Goal: Task Accomplishment & Management: Use online tool/utility

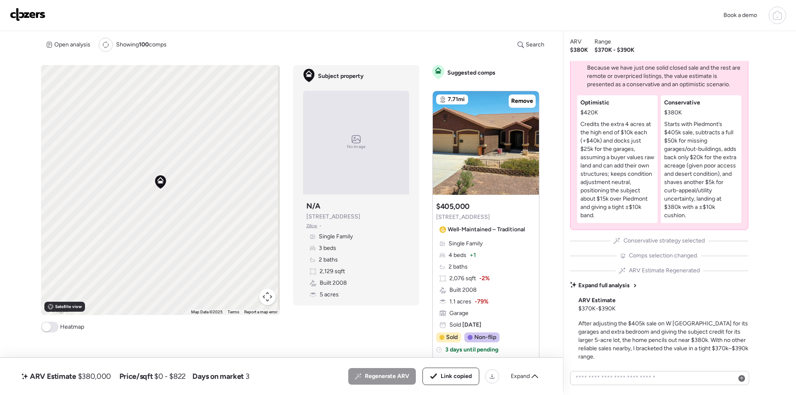
click at [37, 15] on img at bounding box center [28, 14] width 36 height 13
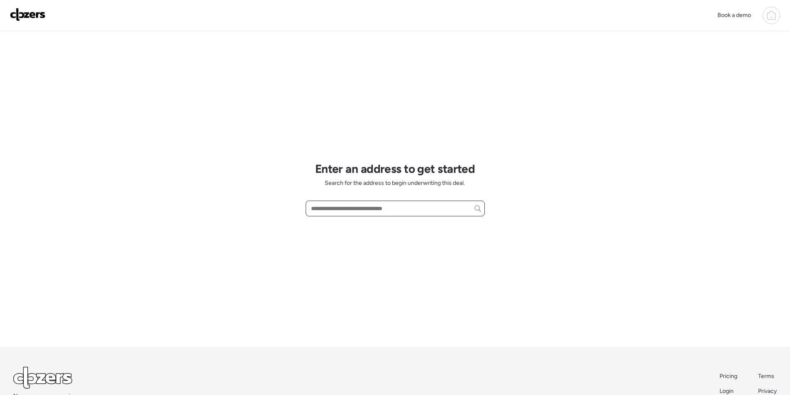
click at [345, 209] on input "text" at bounding box center [395, 209] width 172 height 12
paste input "******"
type input "******"
click at [344, 209] on input "******" at bounding box center [395, 209] width 172 height 12
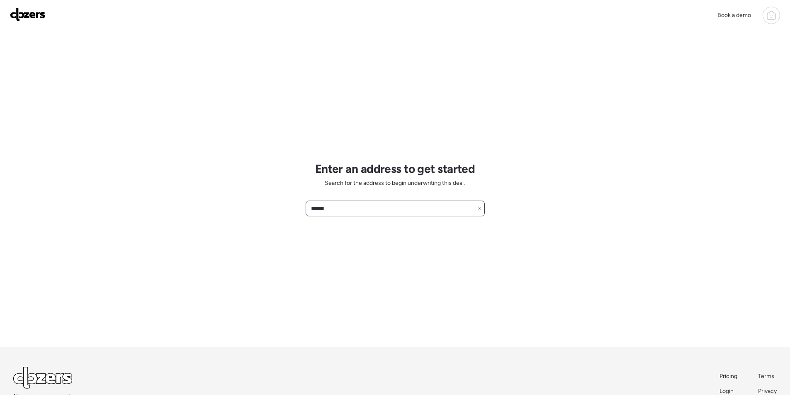
click at [344, 209] on input "******" at bounding box center [395, 209] width 172 height 12
click at [360, 211] on input "text" at bounding box center [395, 209] width 172 height 12
paste input "**********"
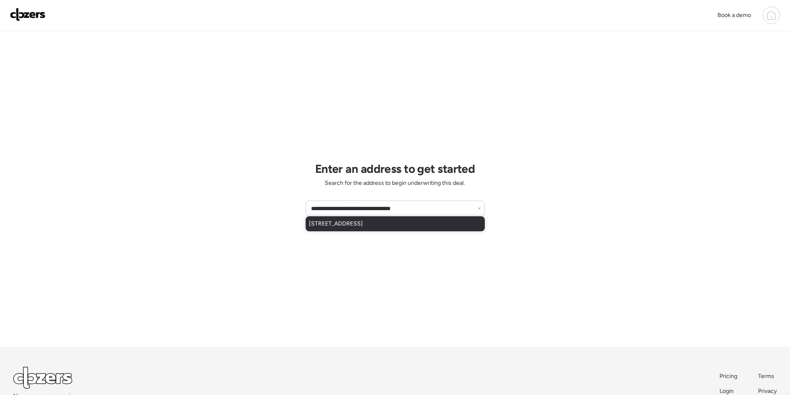
click at [363, 223] on span "[STREET_ADDRESS]" at bounding box center [336, 224] width 54 height 8
type input "**********"
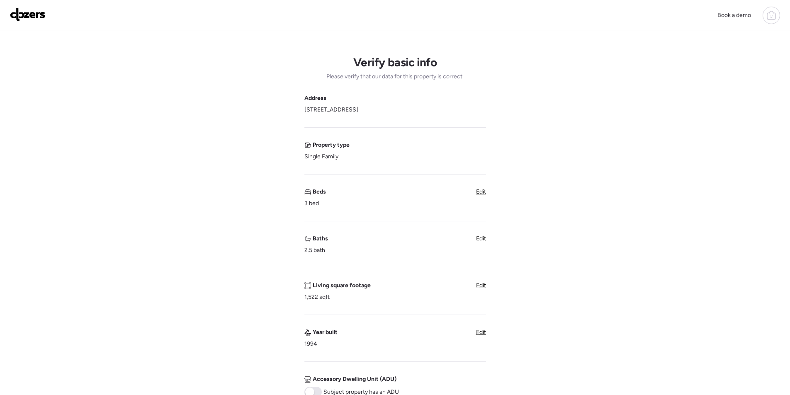
click at [480, 238] on span "Edit" at bounding box center [481, 238] width 10 height 7
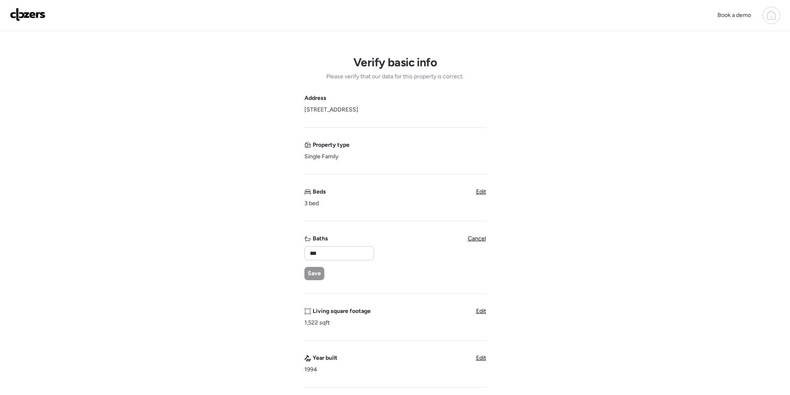
click at [341, 244] on div "Baths *** Save" at bounding box center [338, 258] width 69 height 46
click at [338, 251] on input "***" at bounding box center [339, 254] width 62 height 12
type input "*"
click at [309, 270] on span "Save" at bounding box center [314, 274] width 13 height 8
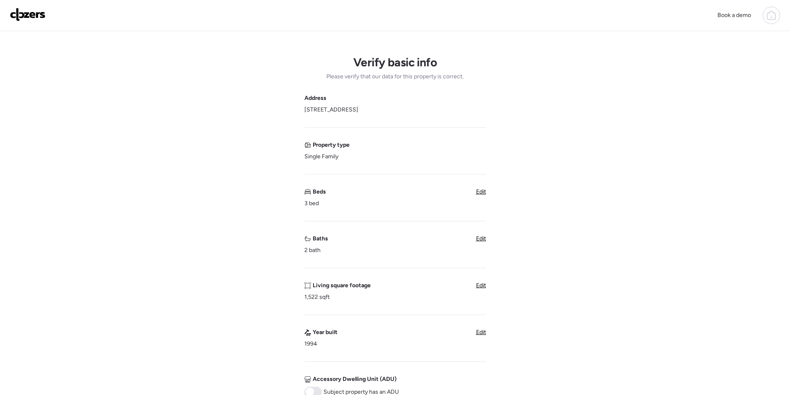
scroll to position [207, 0]
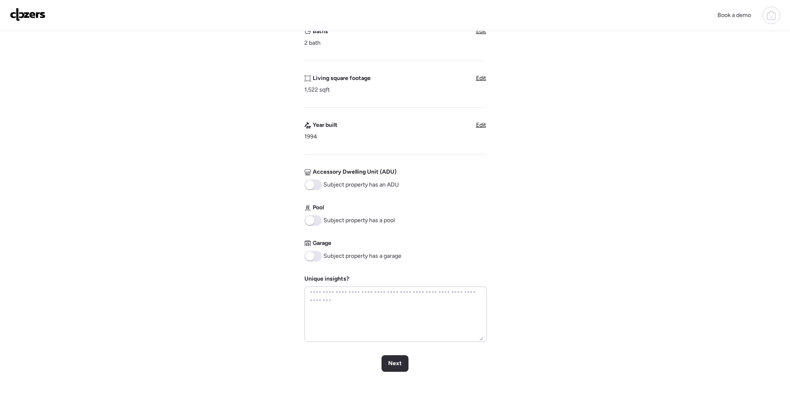
click at [313, 251] on span at bounding box center [312, 256] width 17 height 11
click at [388, 365] on div "Next" at bounding box center [395, 363] width 27 height 17
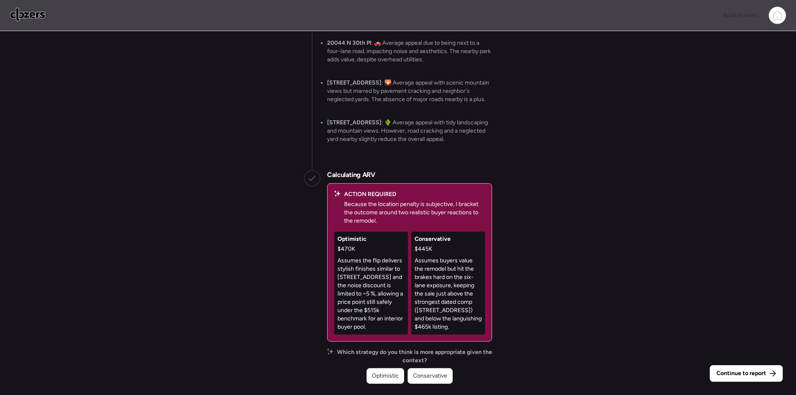
drag, startPoint x: 429, startPoint y: 374, endPoint x: 456, endPoint y: 375, distance: 27.4
click at [429, 374] on span "Conservative" at bounding box center [430, 376] width 34 height 8
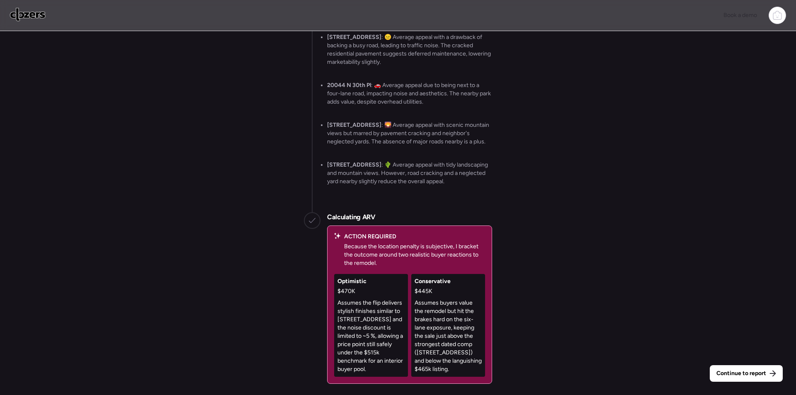
click at [765, 379] on div "Continue to report" at bounding box center [746, 373] width 73 height 17
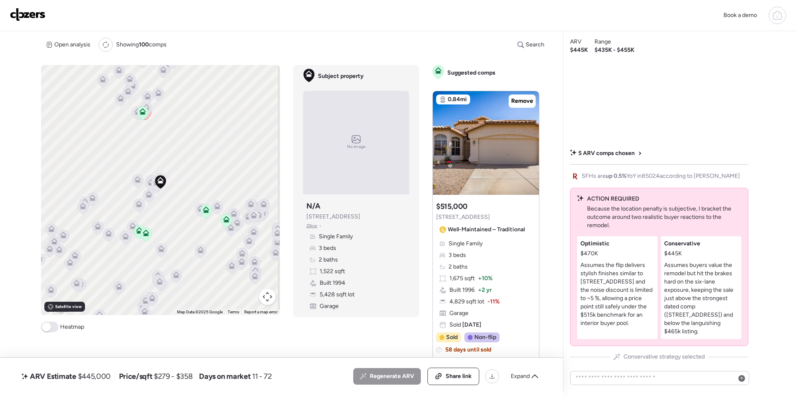
click at [525, 369] on div "Regenerate ARV Share link Expand" at bounding box center [448, 376] width 190 height 17
click at [523, 377] on span "Expand" at bounding box center [520, 376] width 19 height 8
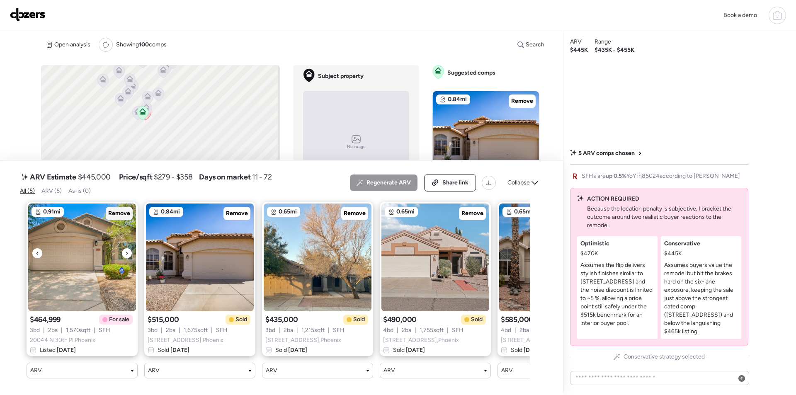
click at [113, 209] on span "Remove" at bounding box center [119, 213] width 22 height 8
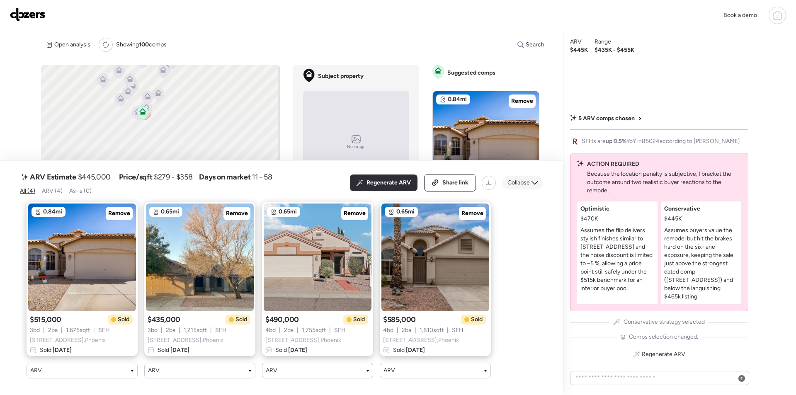
click at [526, 179] on span "Collapse" at bounding box center [519, 183] width 22 height 8
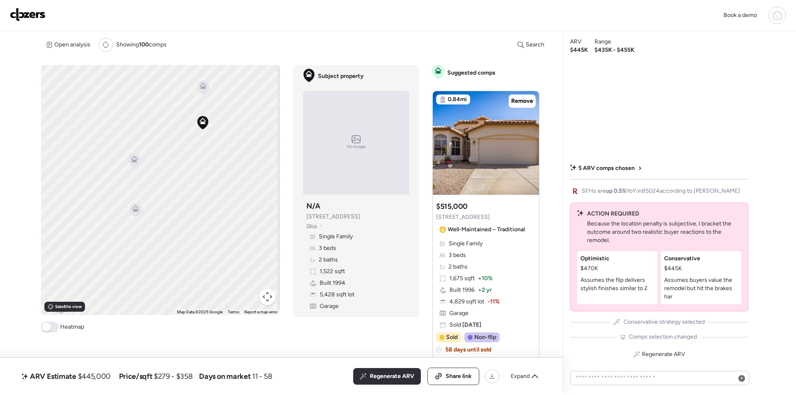
drag, startPoint x: 194, startPoint y: 110, endPoint x: 199, endPoint y: 126, distance: 16.4
click at [196, 129] on div "To activate drag with keyboard, press Alt + Enter. Once in keyboard drag state,…" at bounding box center [160, 190] width 239 height 250
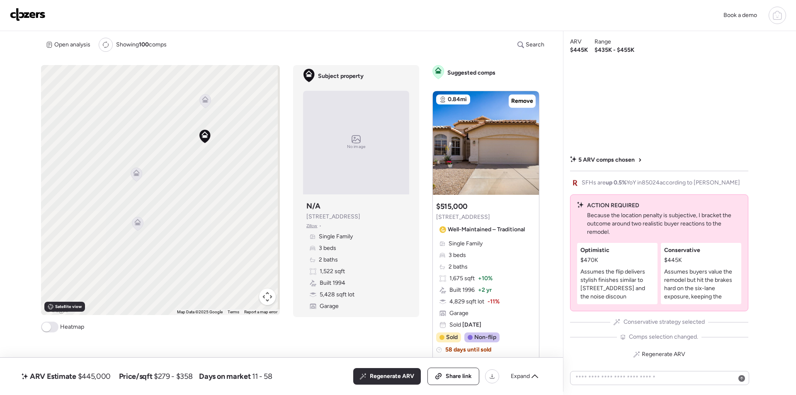
click at [203, 106] on icon at bounding box center [205, 101] width 11 height 14
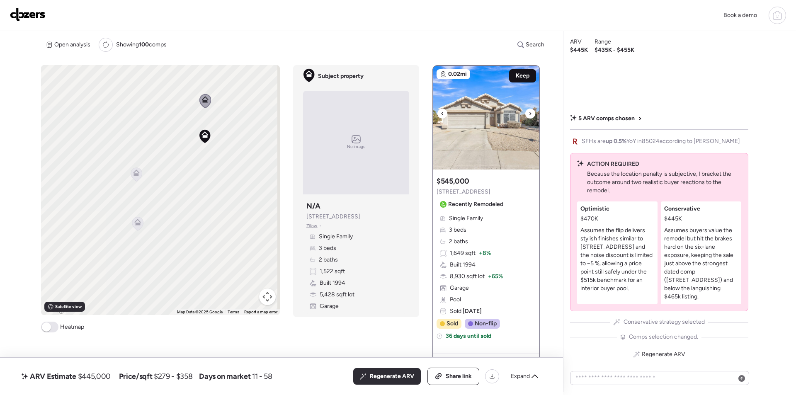
click at [518, 77] on span "Keep" at bounding box center [523, 76] width 14 height 8
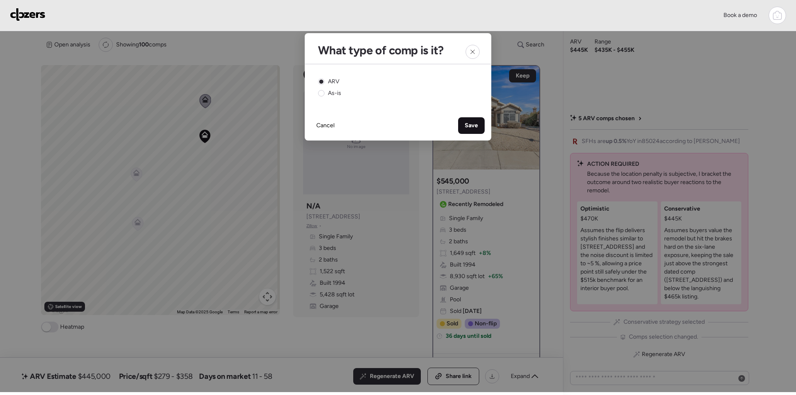
click at [472, 126] on span "Save" at bounding box center [471, 126] width 13 height 8
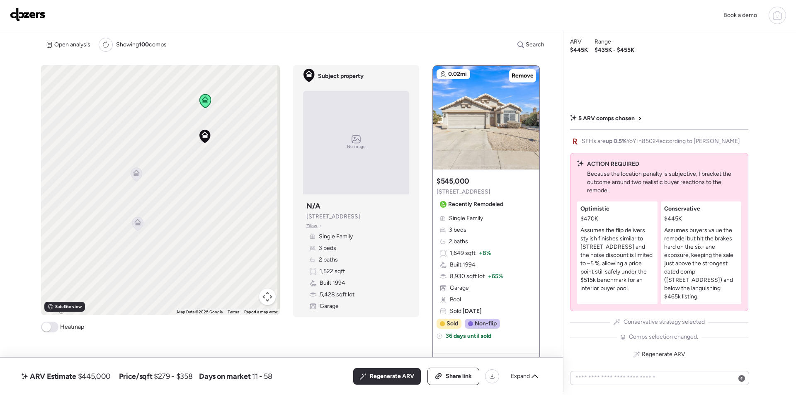
click at [138, 175] on icon at bounding box center [136, 173] width 7 height 7
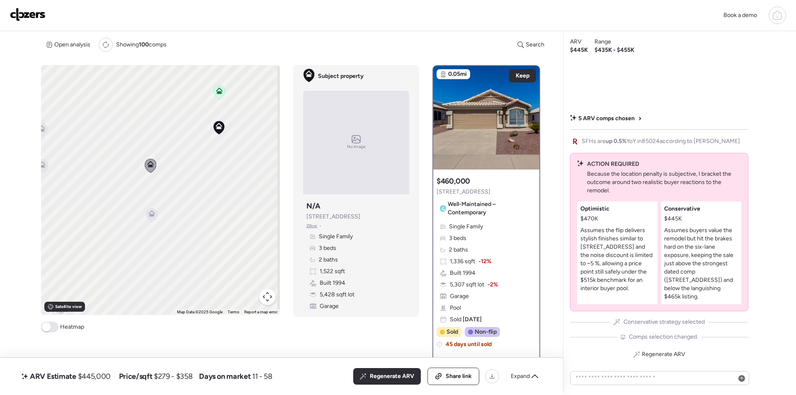
drag, startPoint x: 157, startPoint y: 202, endPoint x: 172, endPoint y: 190, distance: 19.8
click at [172, 191] on div "To activate drag with keyboard, press Alt + Enter. Once in keyboard drag state,…" at bounding box center [160, 190] width 239 height 250
click at [516, 74] on span "Keep" at bounding box center [523, 76] width 14 height 8
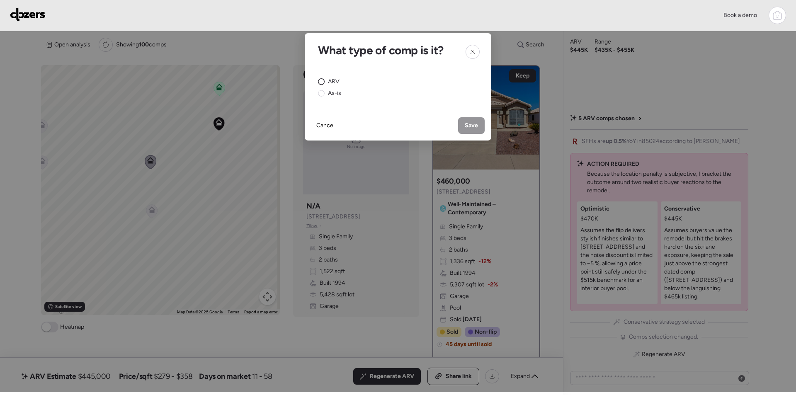
click at [329, 83] on span "ARV" at bounding box center [334, 82] width 12 height 8
click at [471, 126] on span "Save" at bounding box center [471, 126] width 13 height 8
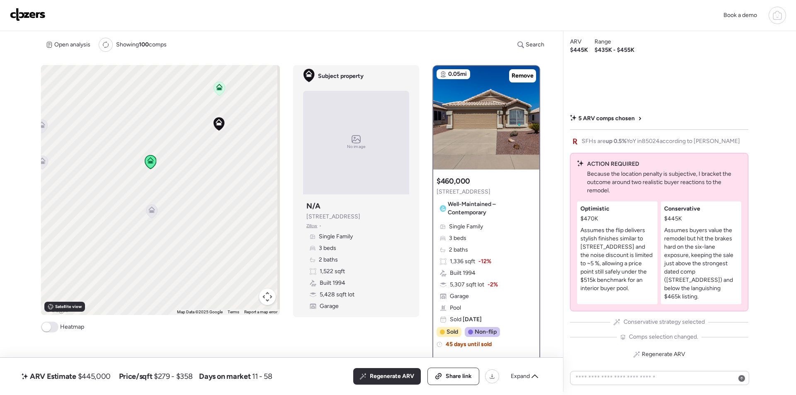
click at [148, 211] on icon at bounding box center [151, 210] width 7 height 7
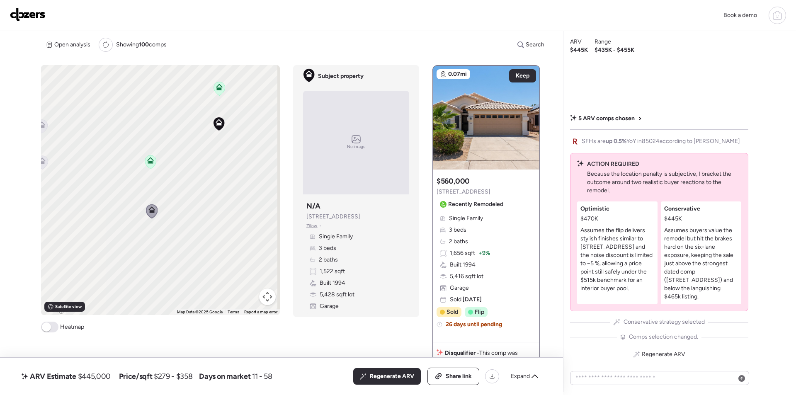
click at [520, 68] on img at bounding box center [486, 118] width 106 height 104
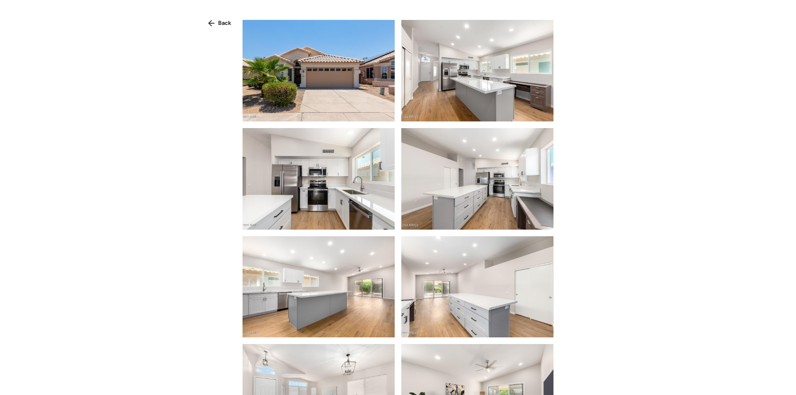
drag, startPoint x: 214, startPoint y: 26, endPoint x: 290, endPoint y: 37, distance: 77.1
click at [215, 26] on div "Back" at bounding box center [219, 23] width 33 height 13
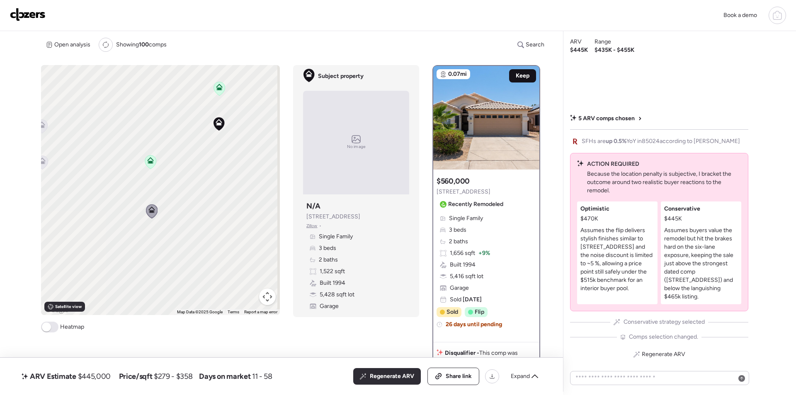
click at [512, 75] on div "Keep" at bounding box center [522, 75] width 27 height 13
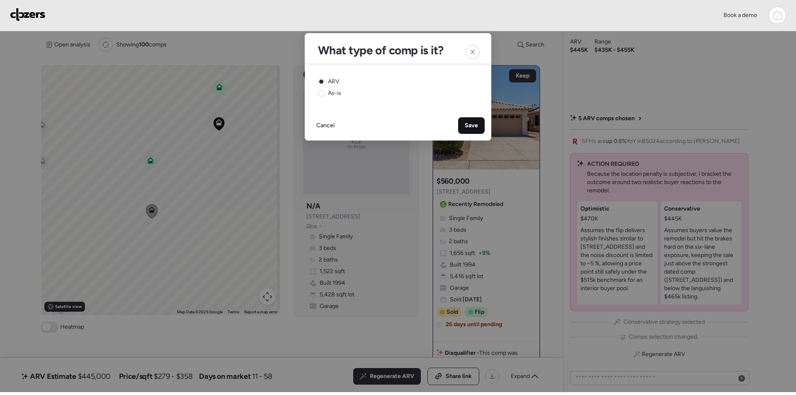
drag, startPoint x: 466, startPoint y: 124, endPoint x: 474, endPoint y: 127, distance: 8.8
click at [465, 124] on span "Save" at bounding box center [471, 126] width 13 height 8
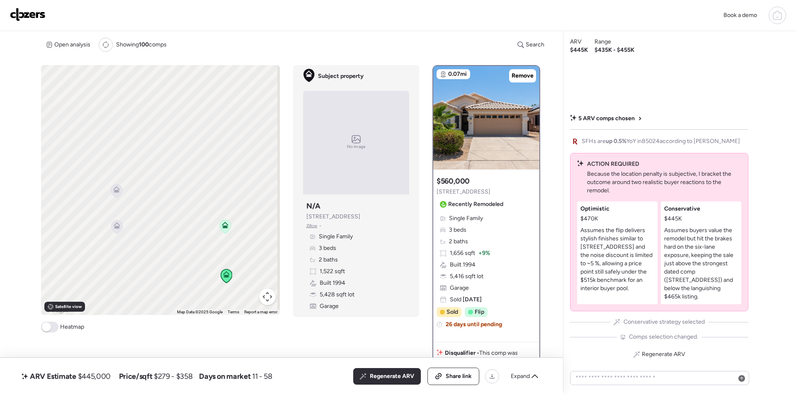
drag, startPoint x: 169, startPoint y: 199, endPoint x: 249, endPoint y: 255, distance: 97.3
click at [252, 258] on div "To activate drag with keyboard, press Alt + Enter. Once in keyboard drag state,…" at bounding box center [160, 190] width 239 height 250
click at [120, 186] on icon at bounding box center [122, 182] width 11 height 14
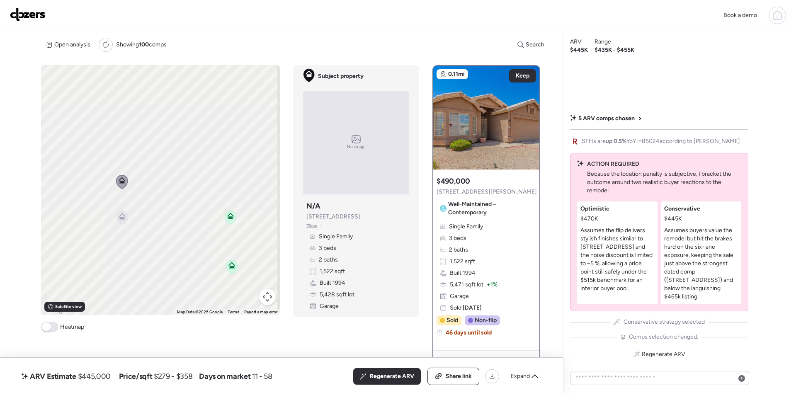
click at [119, 217] on icon at bounding box center [122, 215] width 6 height 4
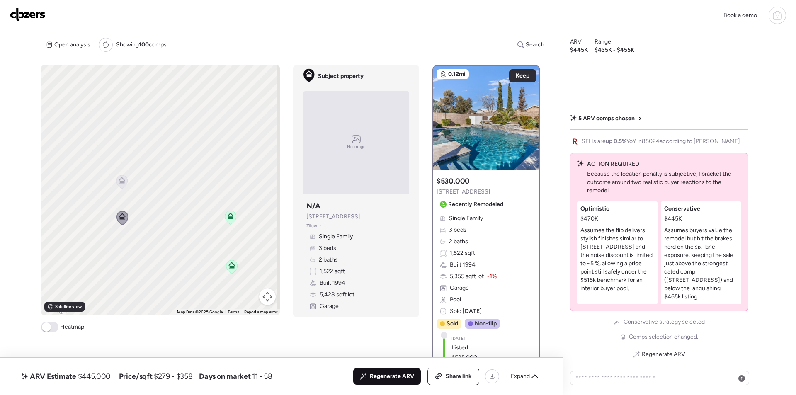
click at [386, 374] on span "Regenerate ARV" at bounding box center [392, 376] width 44 height 8
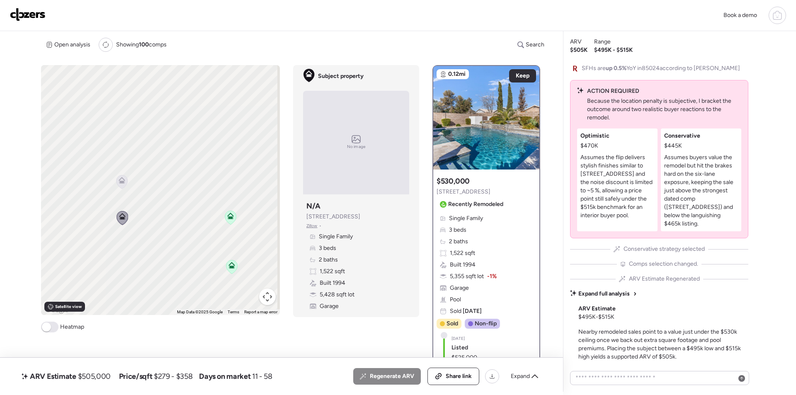
click at [92, 378] on span "$505,000" at bounding box center [94, 377] width 33 height 10
copy span "505,000"
click at [456, 376] on span "Share link" at bounding box center [459, 376] width 26 height 8
click at [450, 379] on span "Link copied" at bounding box center [456, 376] width 31 height 8
